Goal: Find specific page/section: Find specific page/section

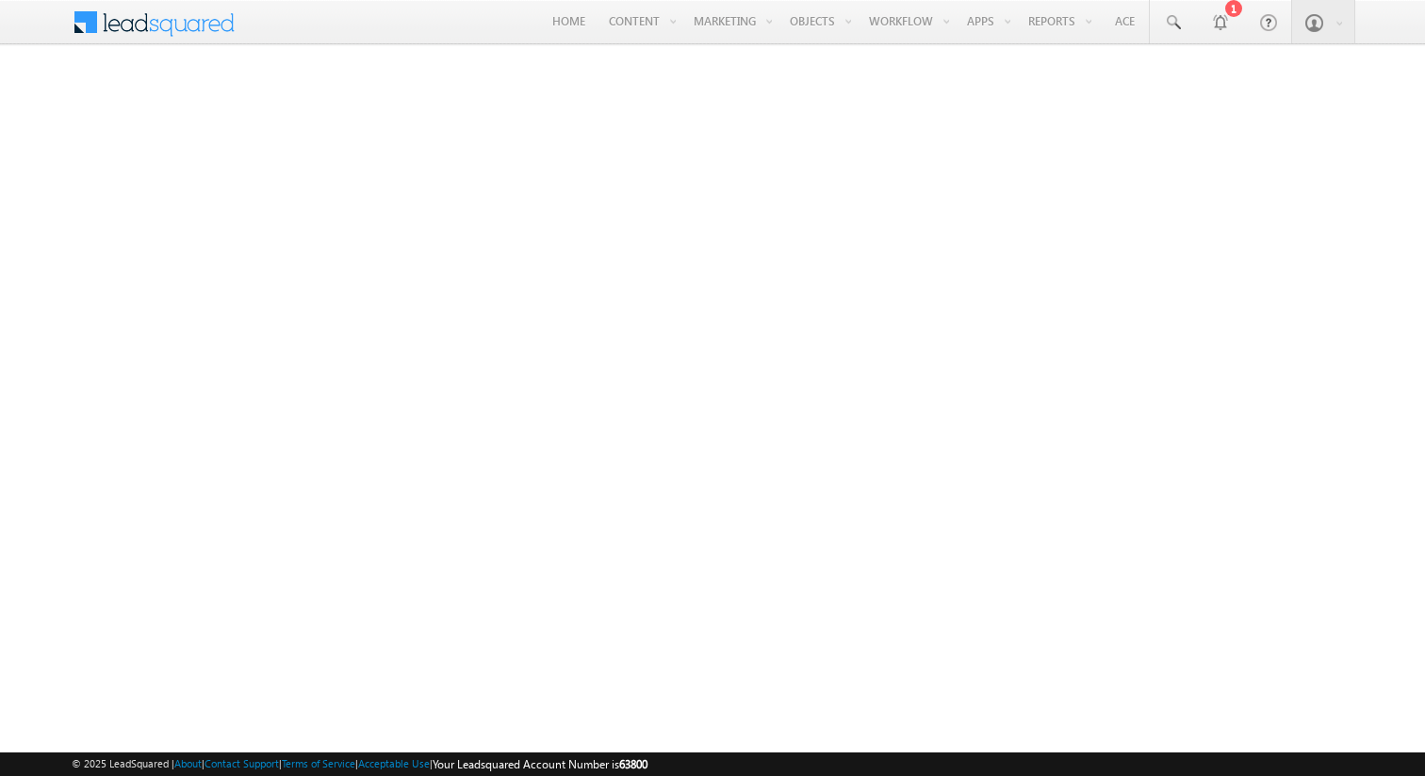
click at [173, 27] on span at bounding box center [166, 20] width 137 height 33
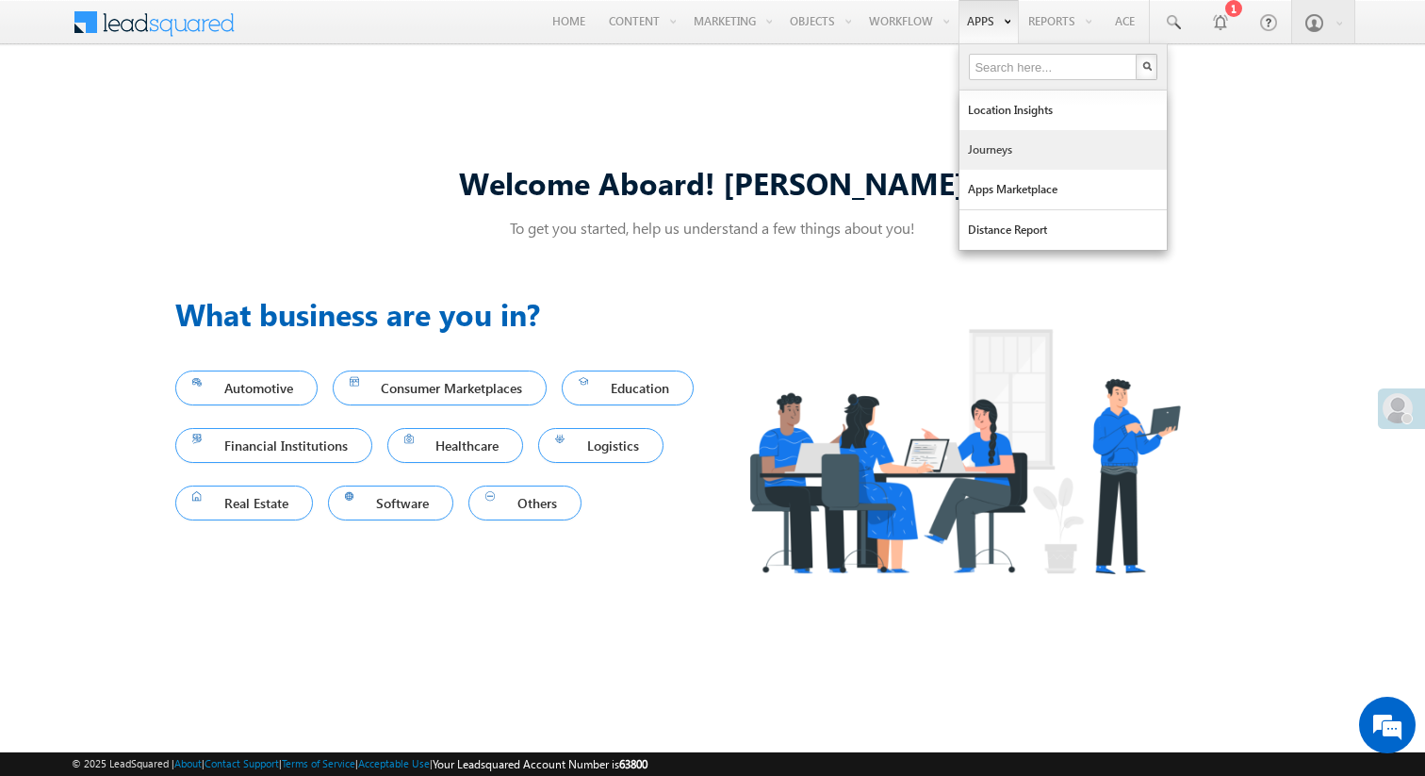
click at [1014, 147] on link "Journeys" at bounding box center [1063, 150] width 207 height 40
